Goal: Download file/media

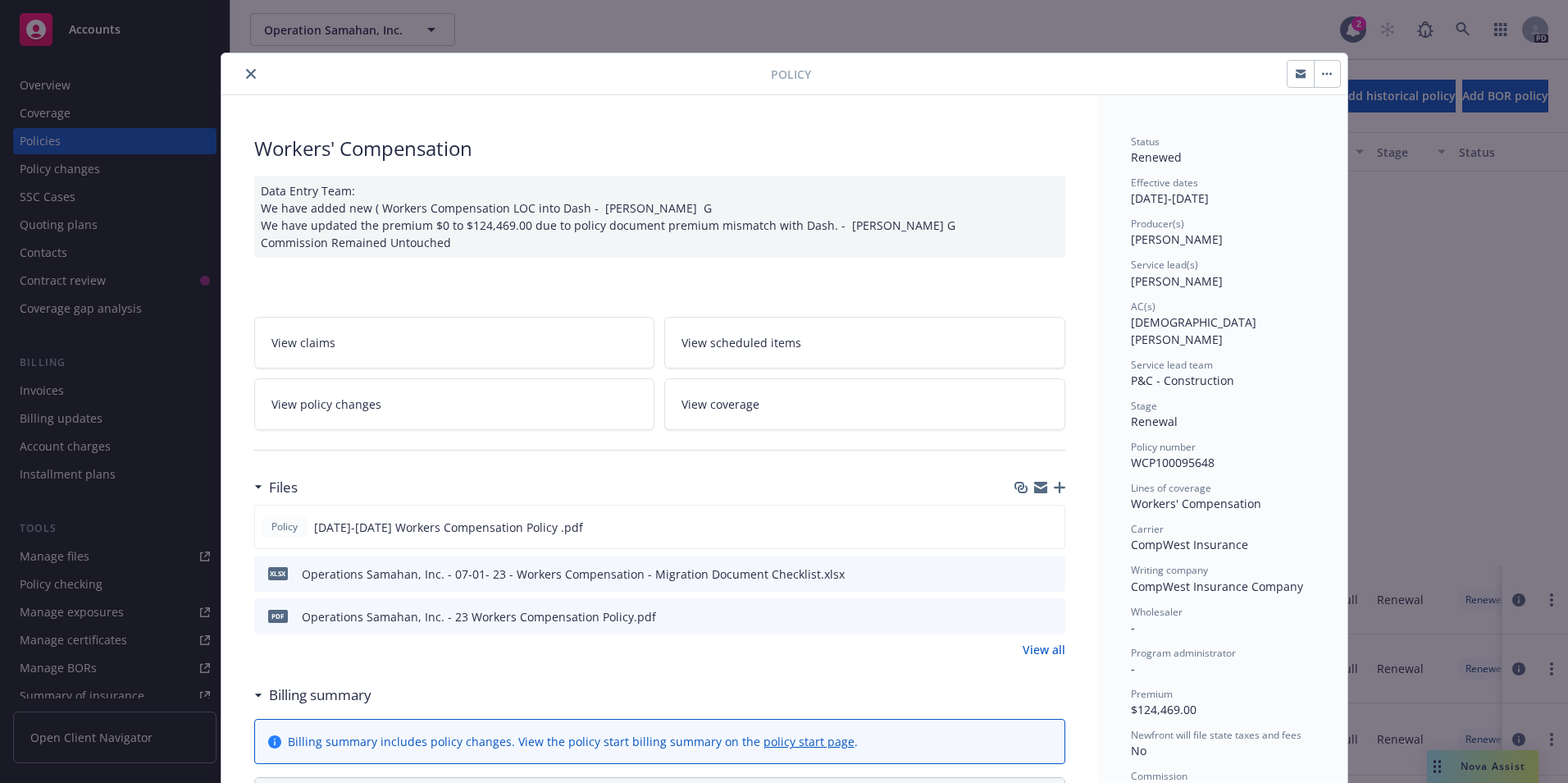
scroll to position [492, 0]
click at [246, 74] on icon "close" at bounding box center [251, 74] width 10 height 10
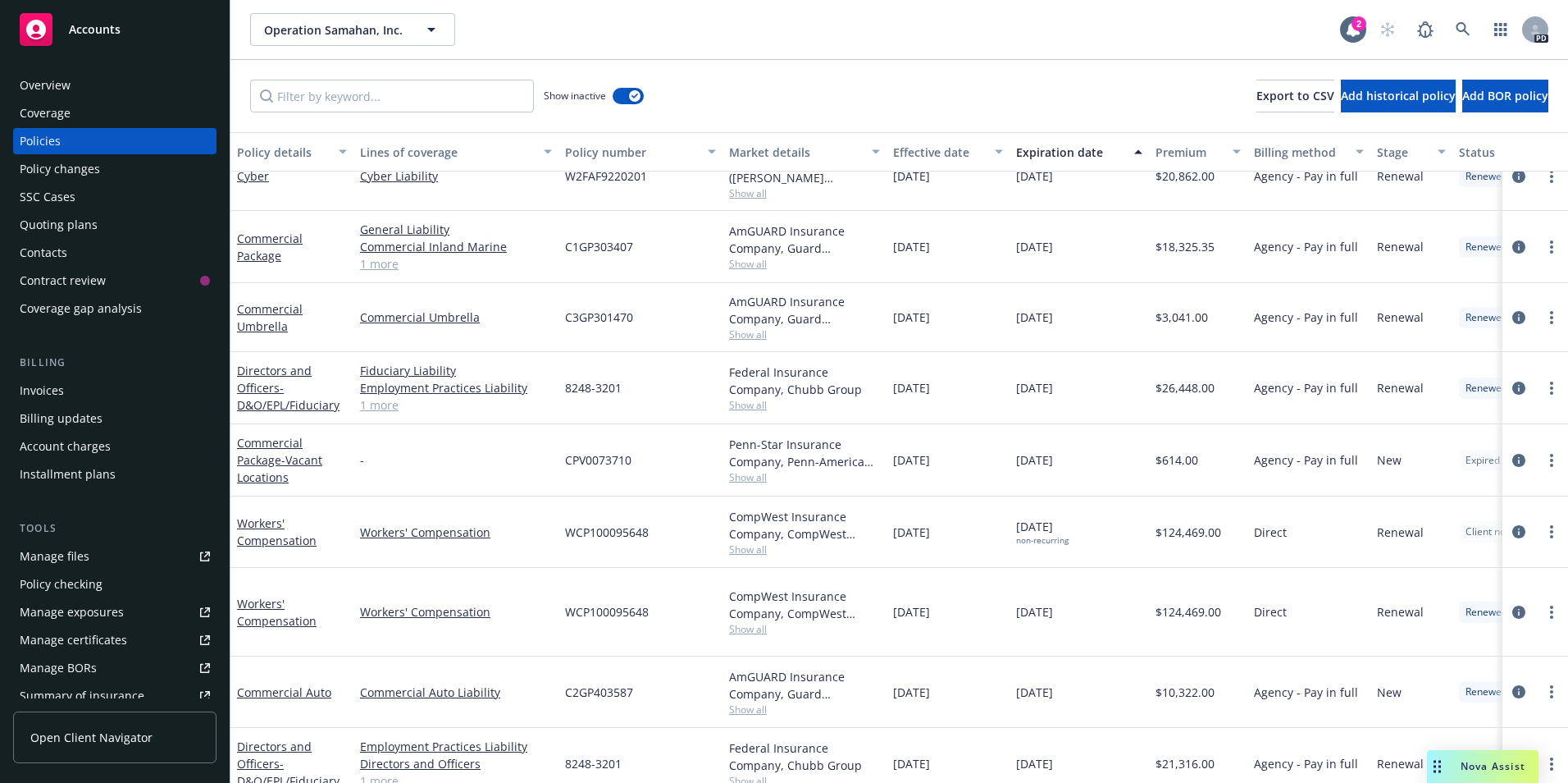
click at [115, 38] on div "Accounts" at bounding box center [114, 29] width 190 height 33
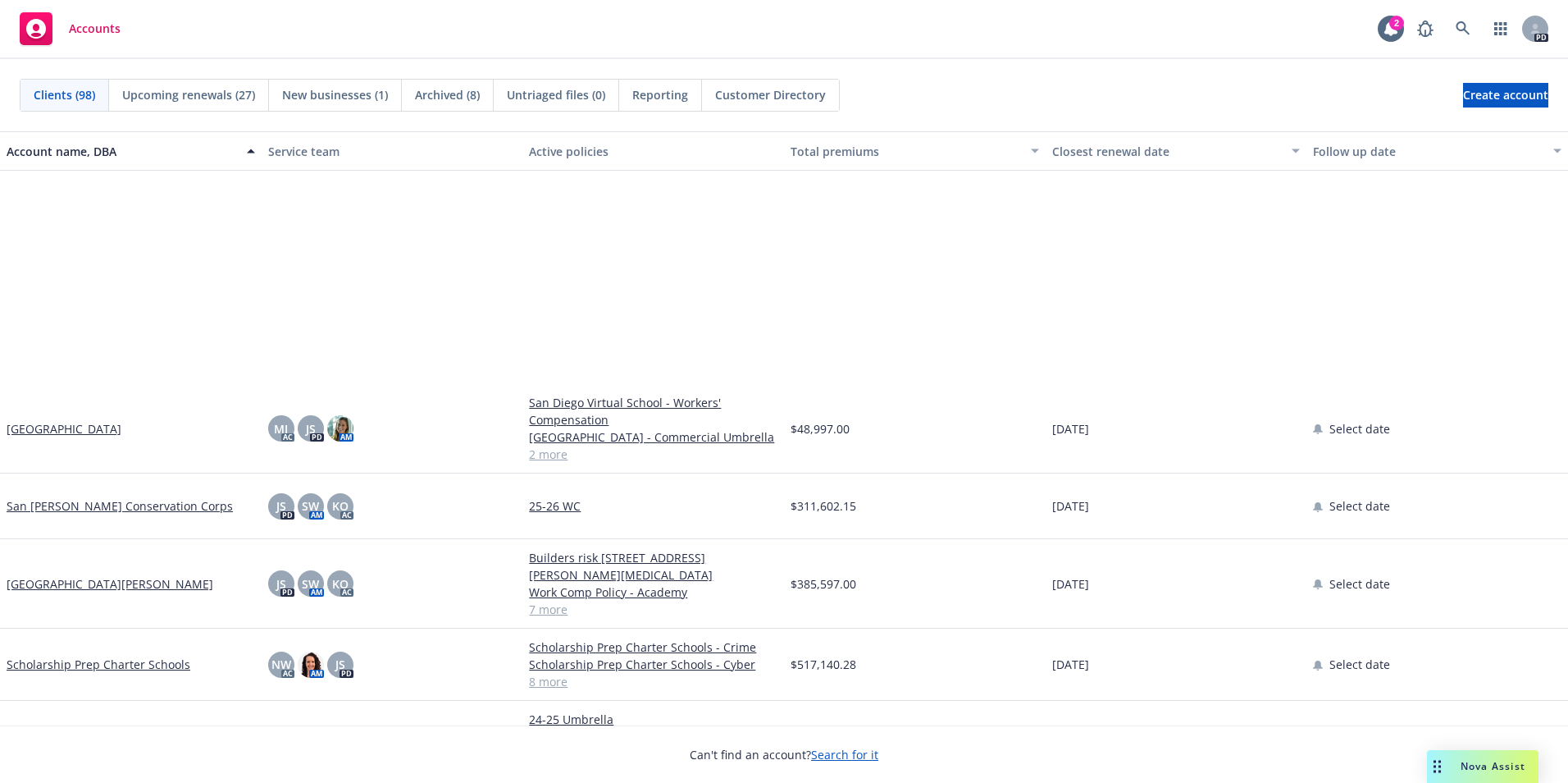
scroll to position [5250, 0]
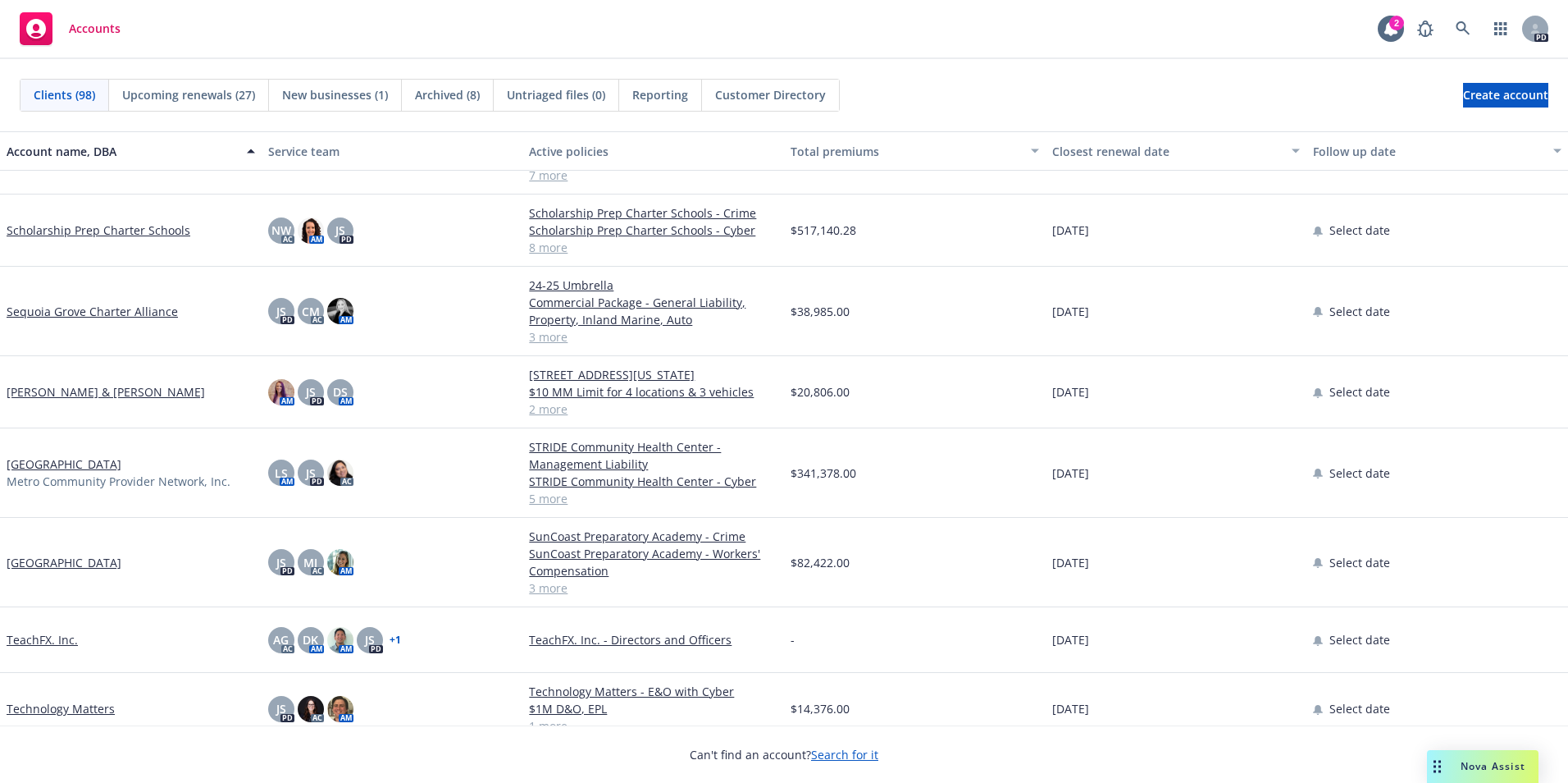
click at [96, 393] on link "[PERSON_NAME] & [PERSON_NAME]" at bounding box center [106, 391] width 198 height 17
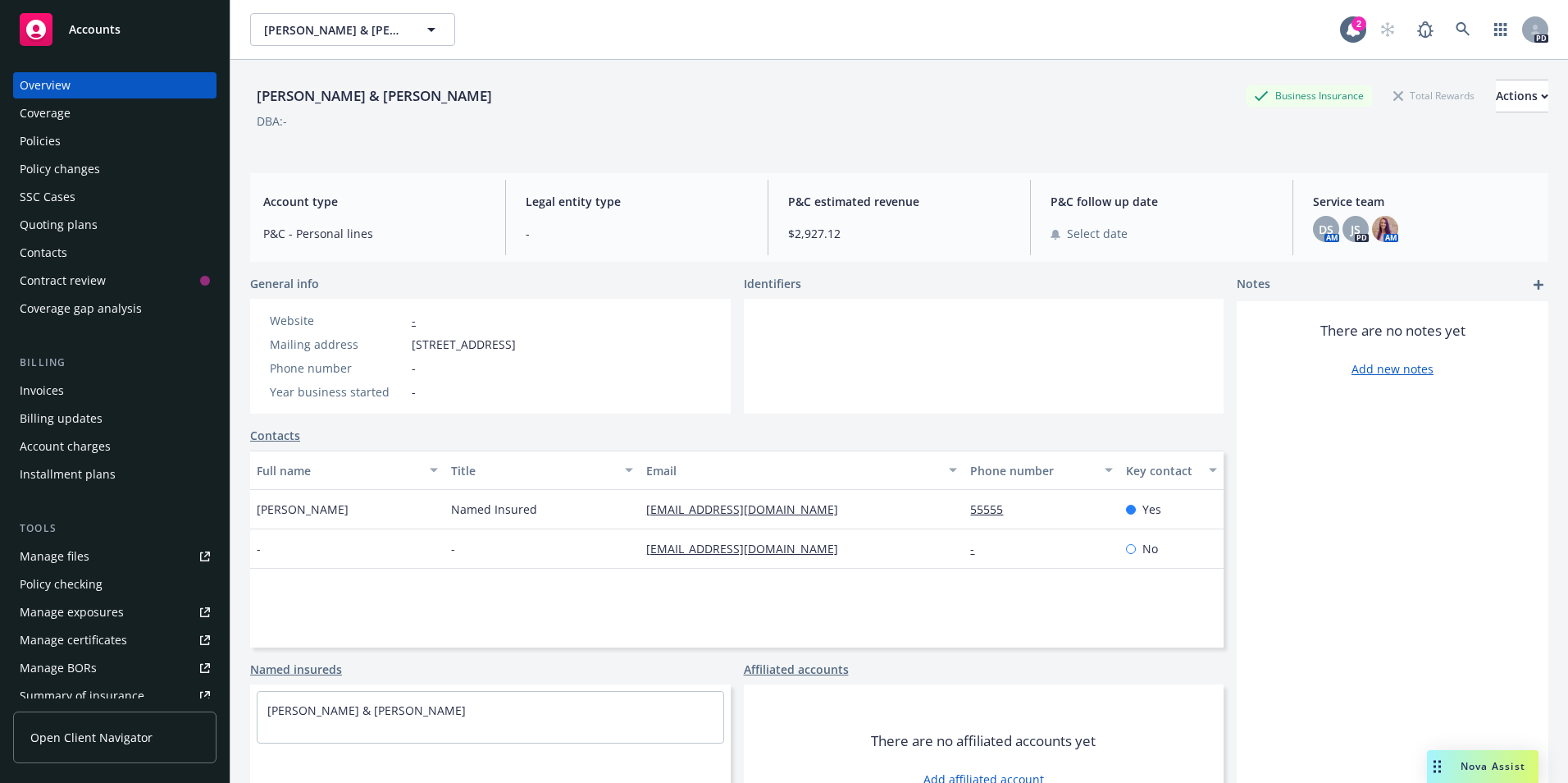
click at [53, 141] on div "Policies" at bounding box center [40, 141] width 41 height 26
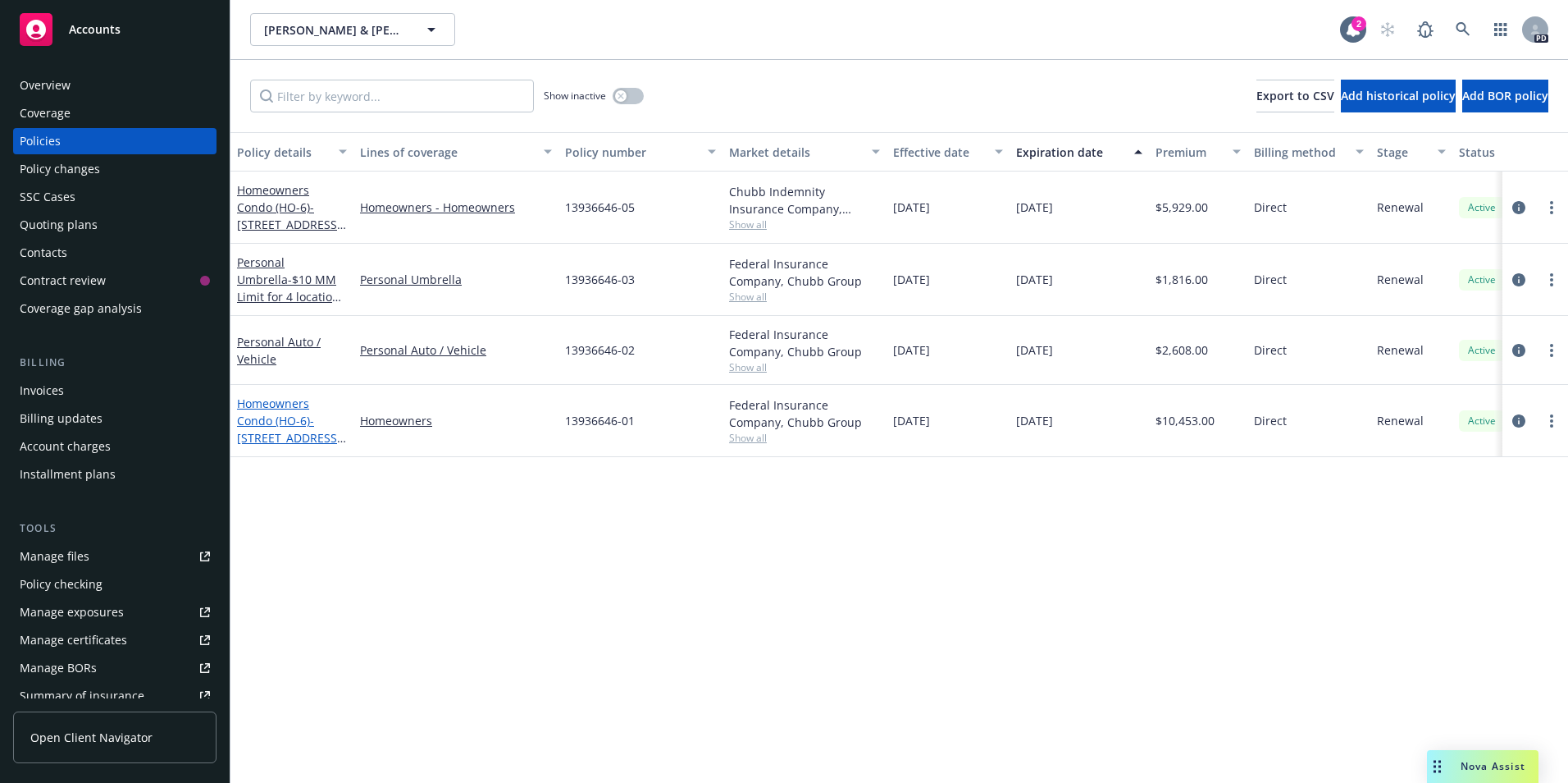
click at [271, 433] on span "- [STREET_ADDRESS] plus Liability Extension to [STREET_ADDRESS]" at bounding box center [291, 455] width 109 height 84
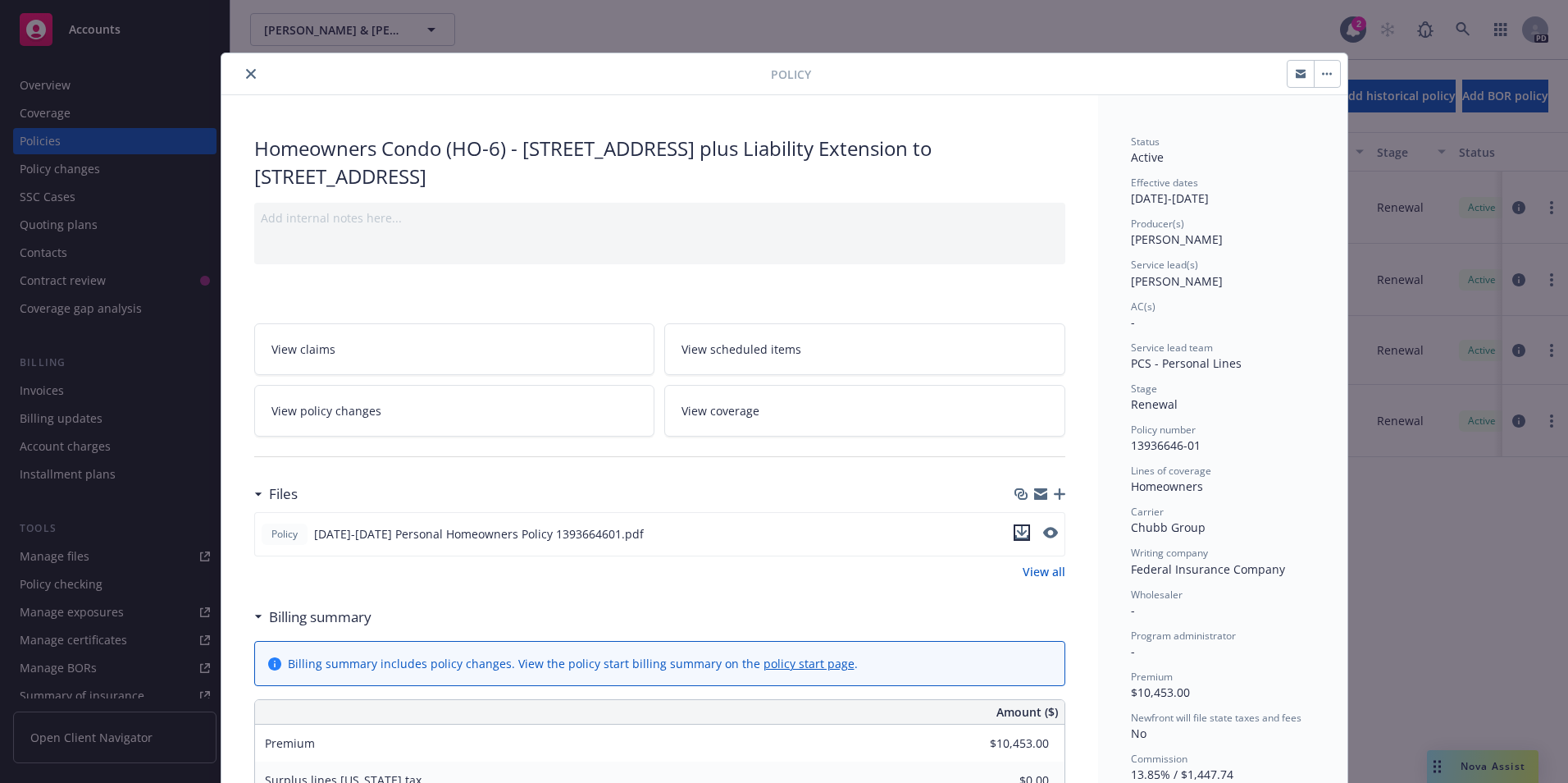
click at [1015, 531] on icon "download file" at bounding box center [1022, 532] width 13 height 13
